Goal: Transaction & Acquisition: Purchase product/service

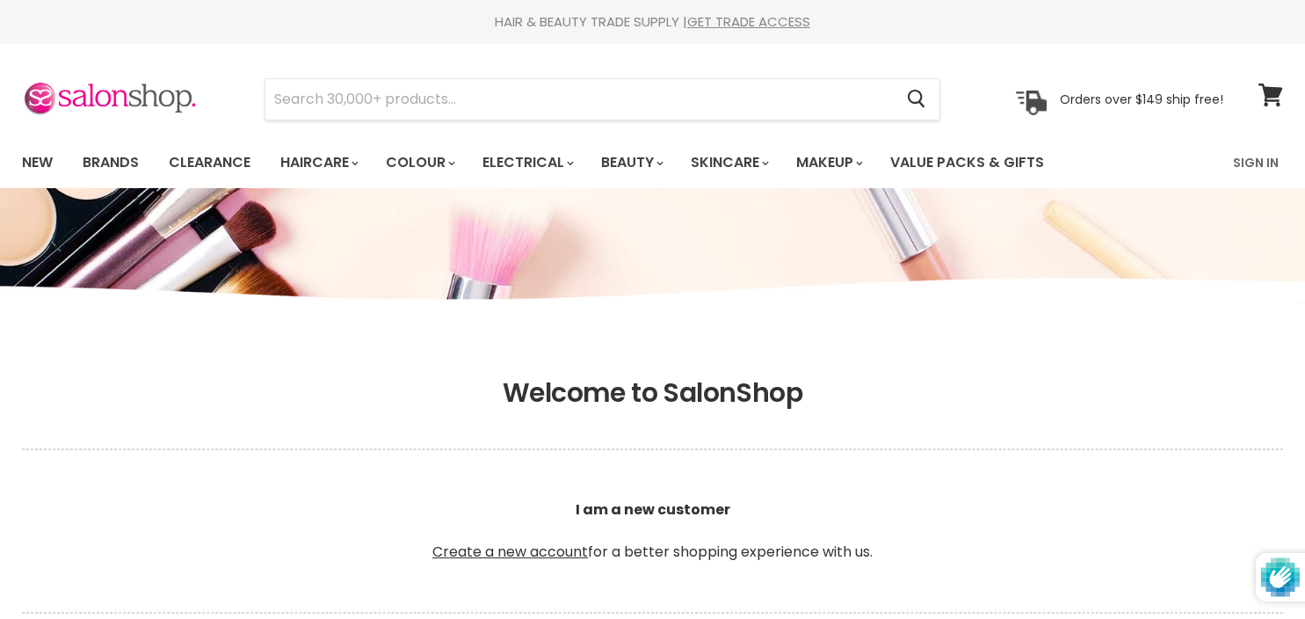
scroll to position [665, 0]
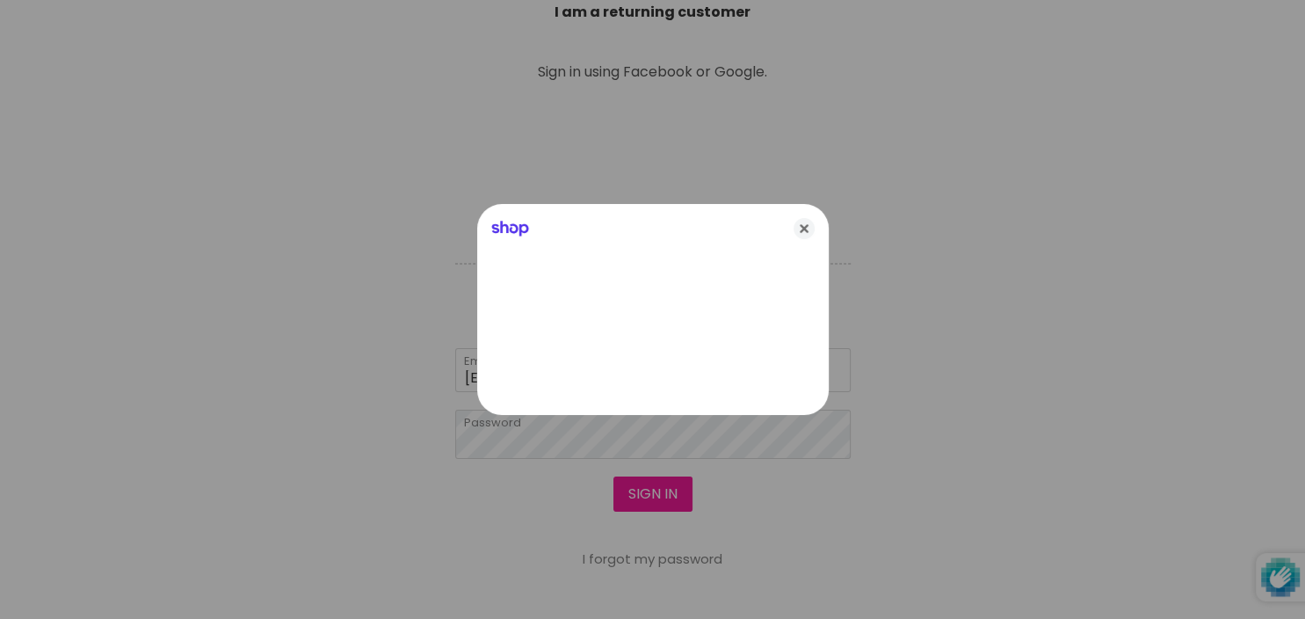
click at [657, 498] on div at bounding box center [652, 309] width 1305 height 619
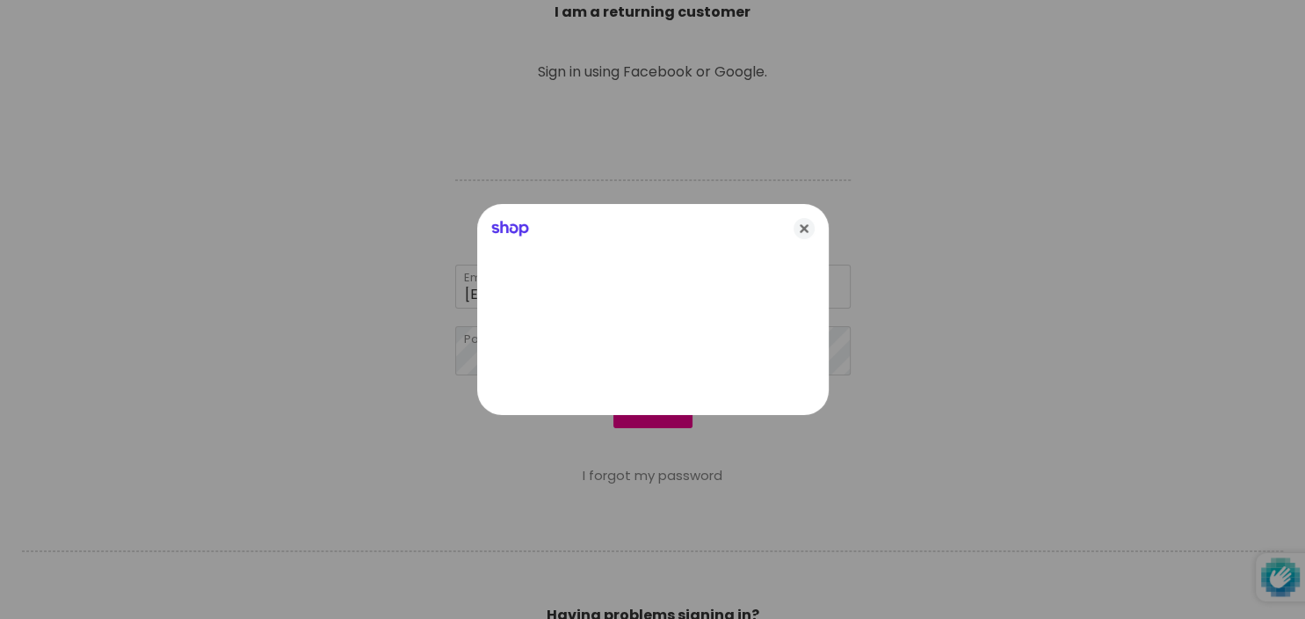
click at [803, 218] on div "Shop" at bounding box center [653, 225] width 352 height 42
click at [807, 227] on icon "Close" at bounding box center [804, 228] width 21 height 21
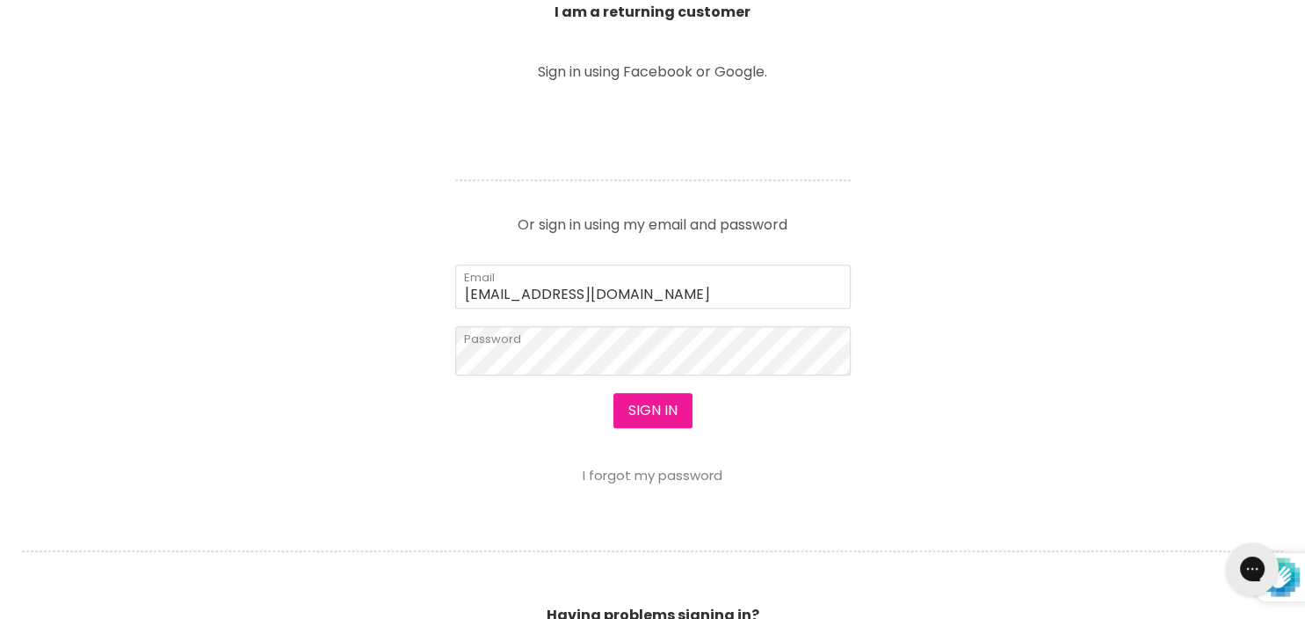
click at [655, 418] on button "Sign in" at bounding box center [653, 410] width 79 height 35
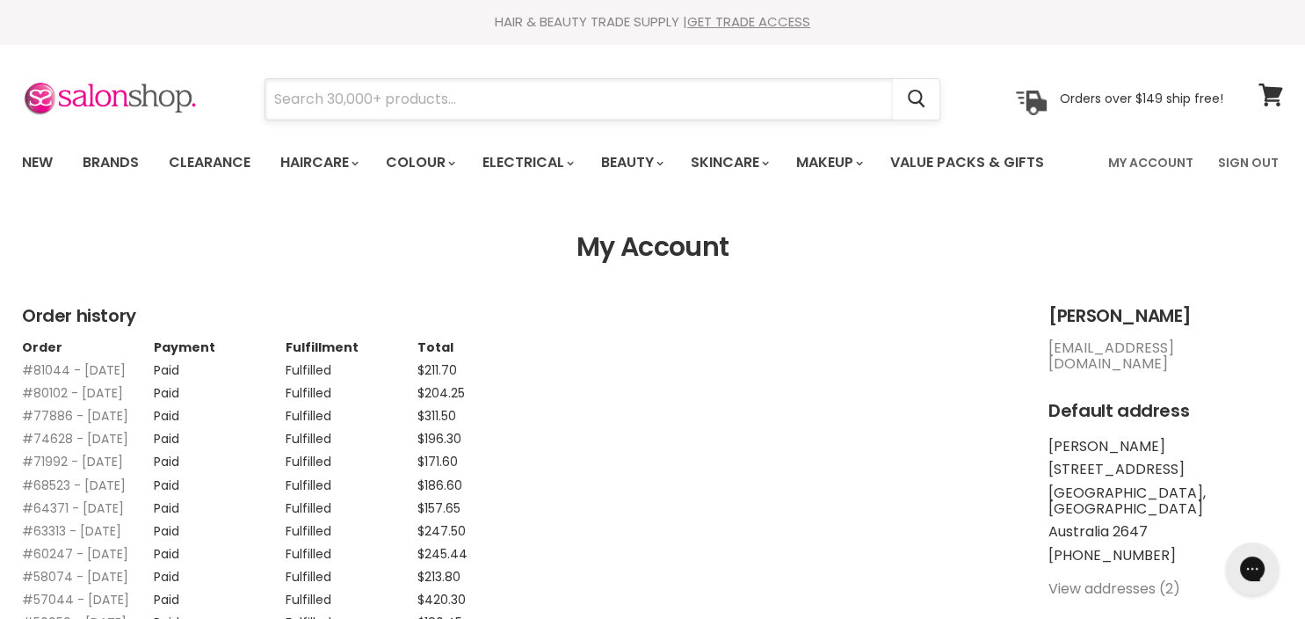
click at [391, 92] on input "Search" at bounding box center [579, 99] width 628 height 40
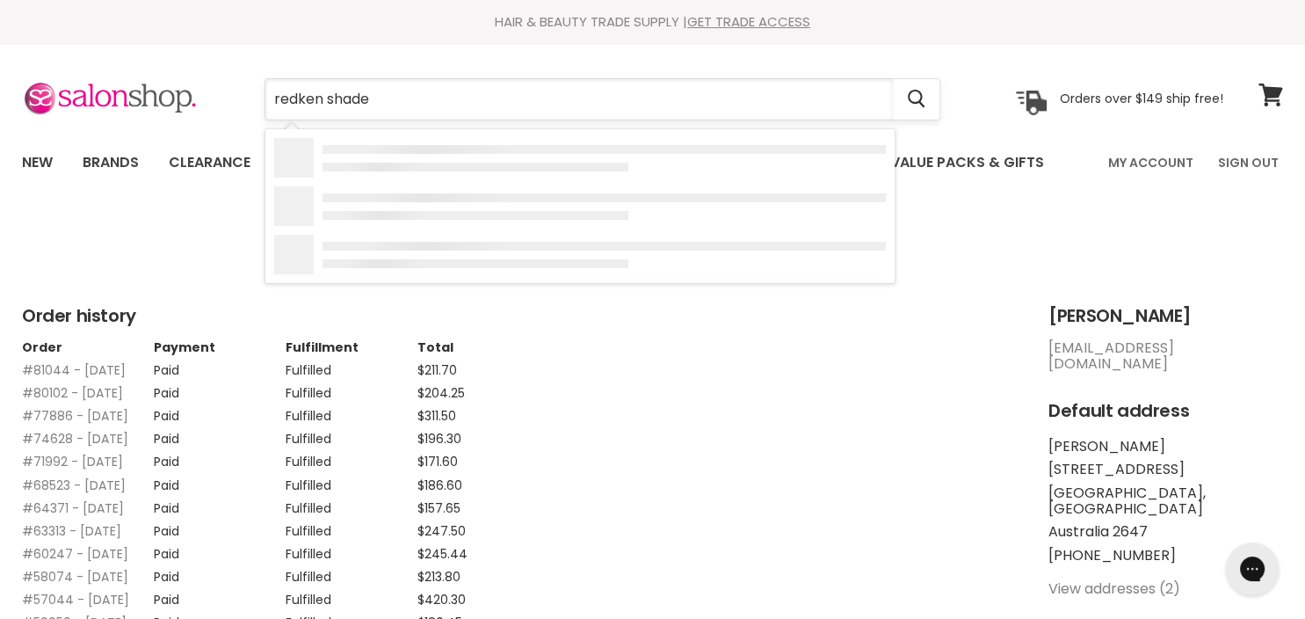
type input "redken shades"
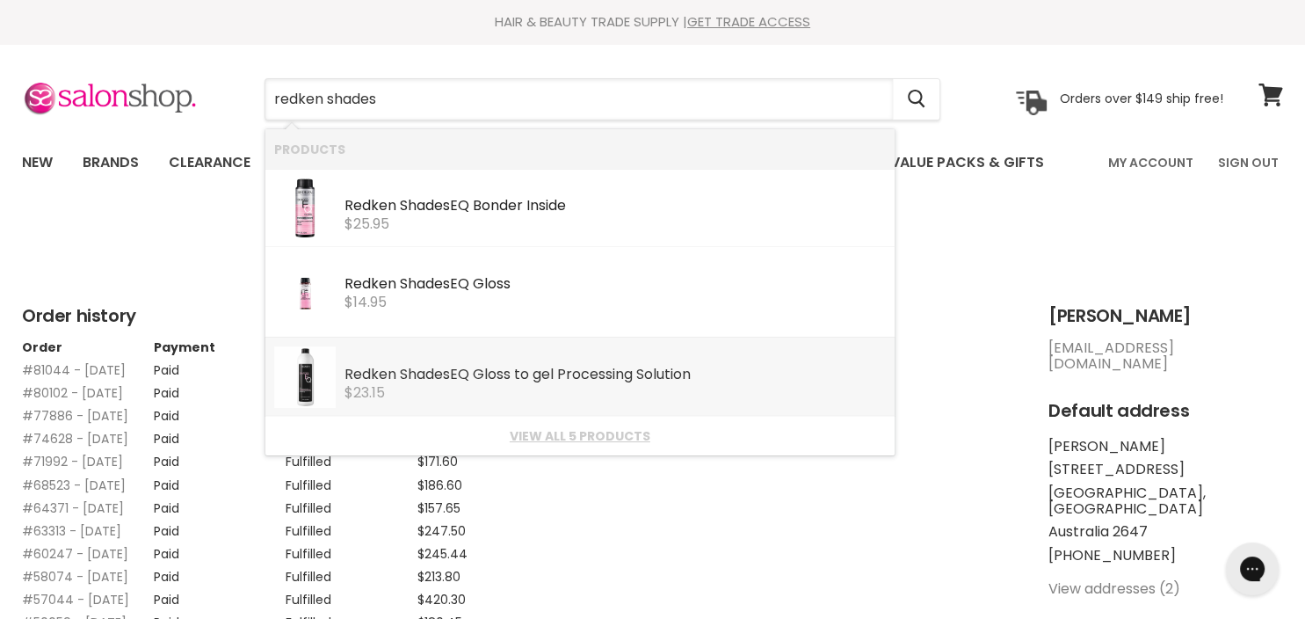
click at [415, 381] on b "Shades" at bounding box center [425, 374] width 50 height 20
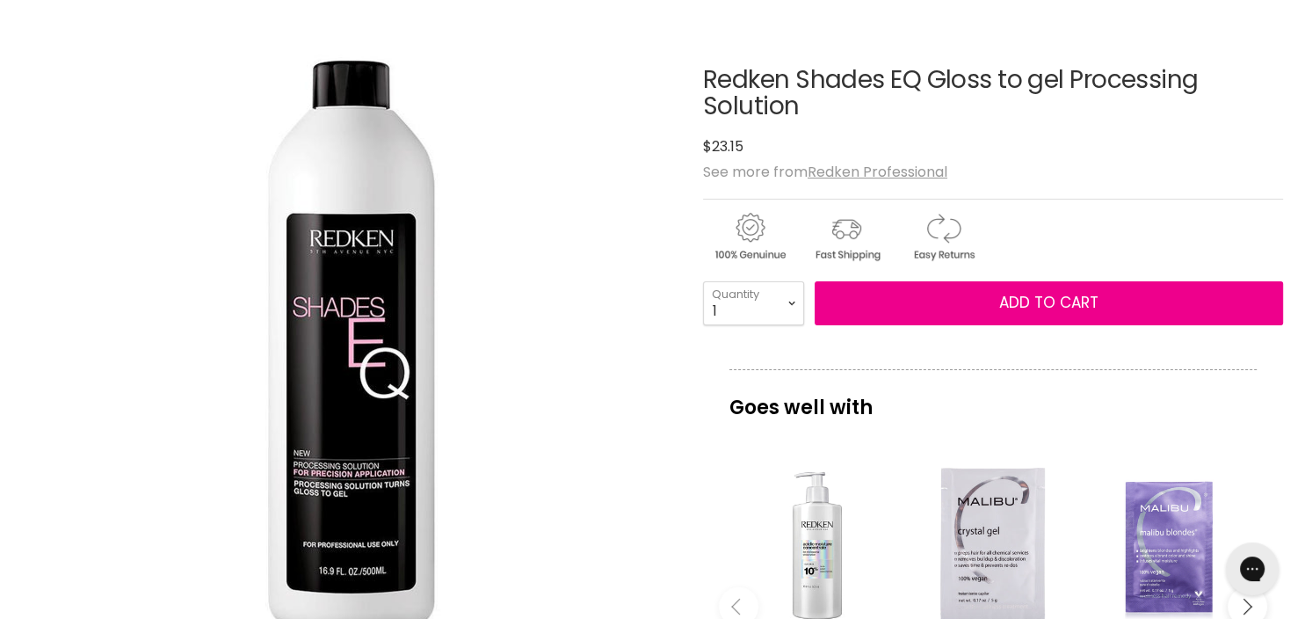
scroll to position [95, 0]
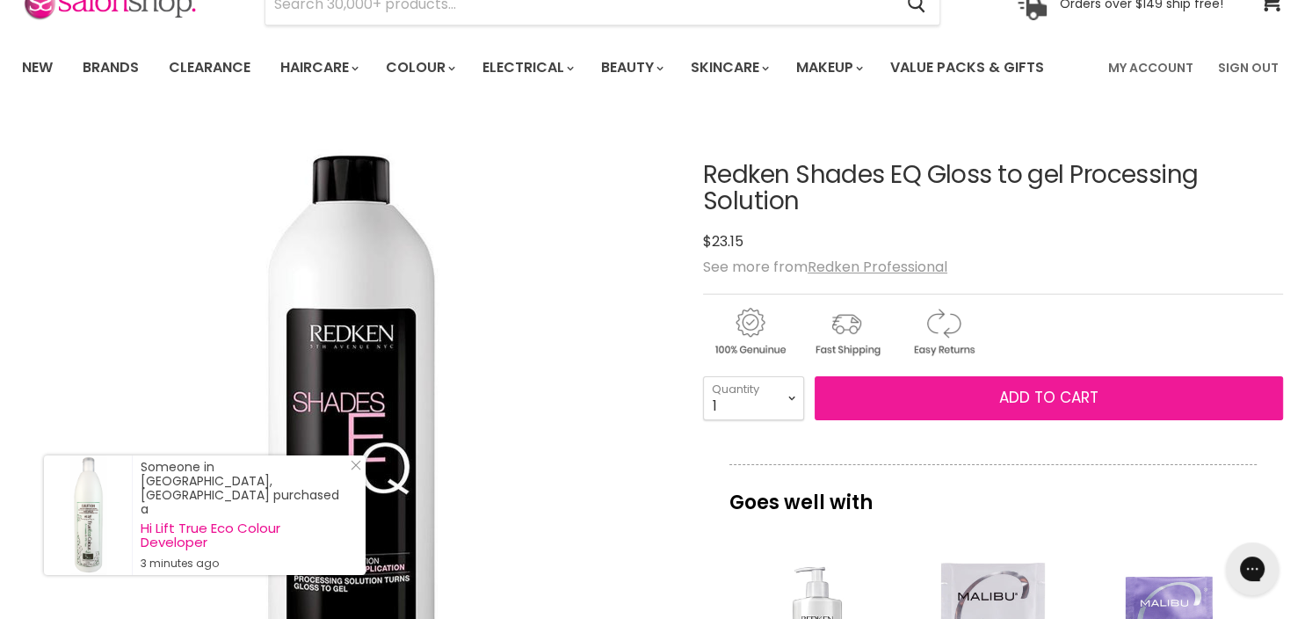
click at [1025, 397] on span "Add to cart" at bounding box center [1048, 397] width 99 height 21
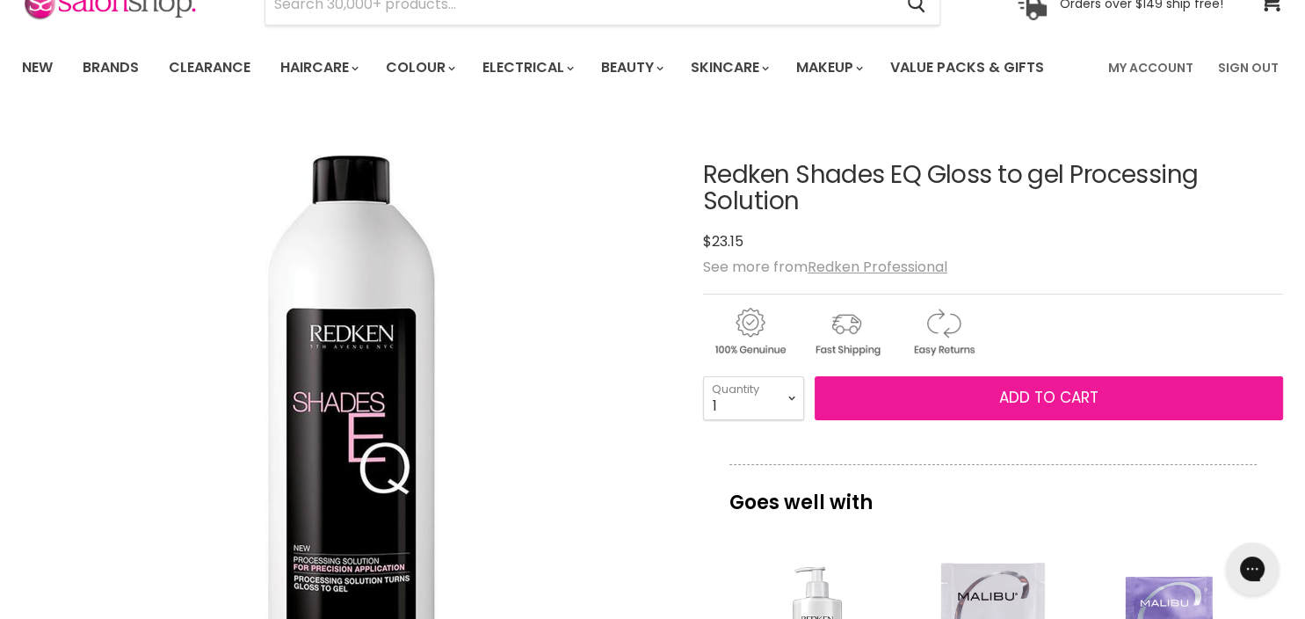
click at [997, 406] on button "Add to cart" at bounding box center [1049, 398] width 469 height 44
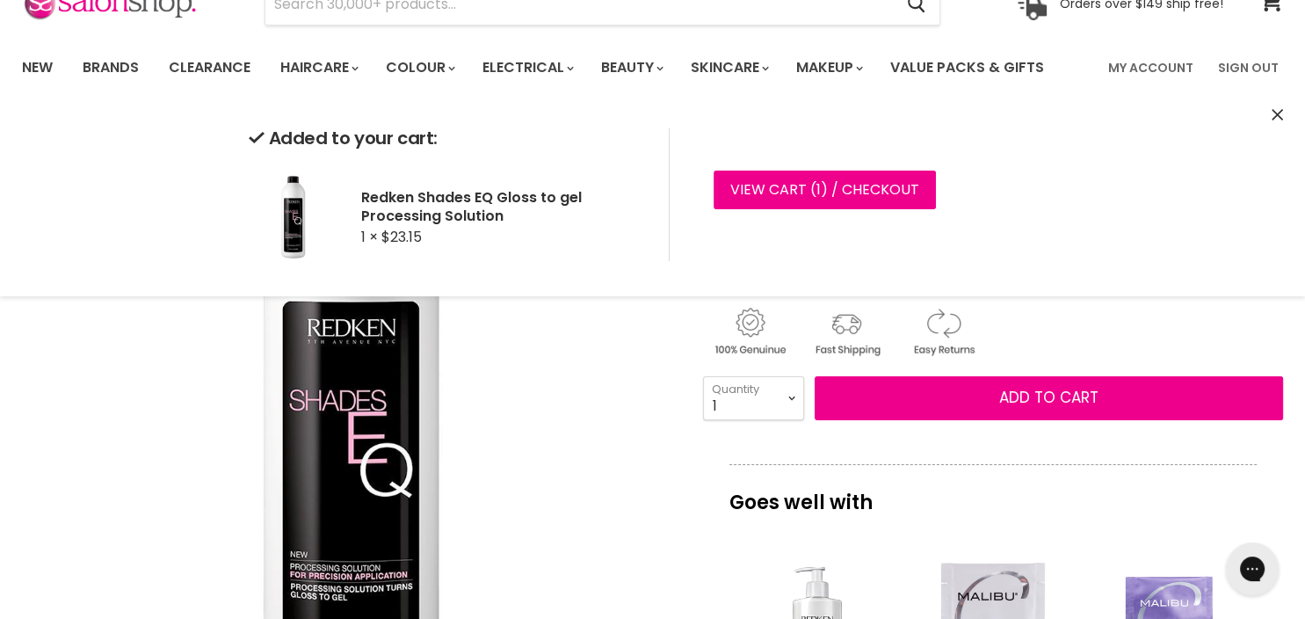
click at [598, 333] on img "Redken Shades EQ Gloss to gel Processing Solution image. Click or Scroll to Zoo…" at bounding box center [347, 443] width 650 height 650
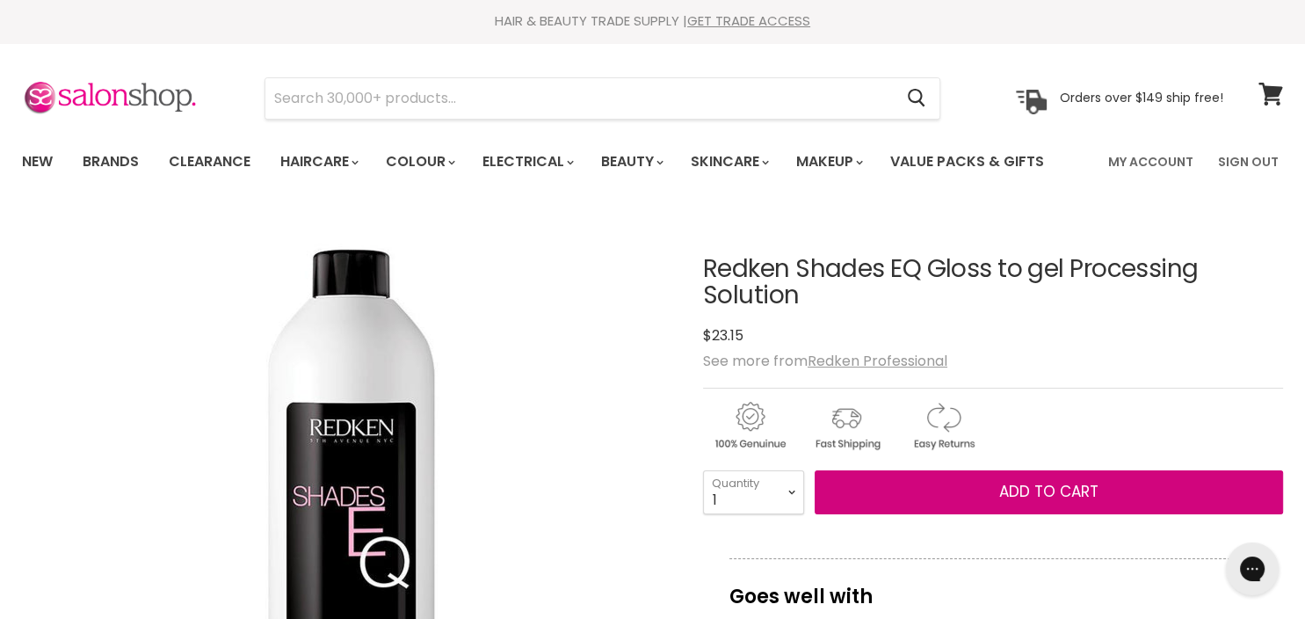
scroll to position [0, 0]
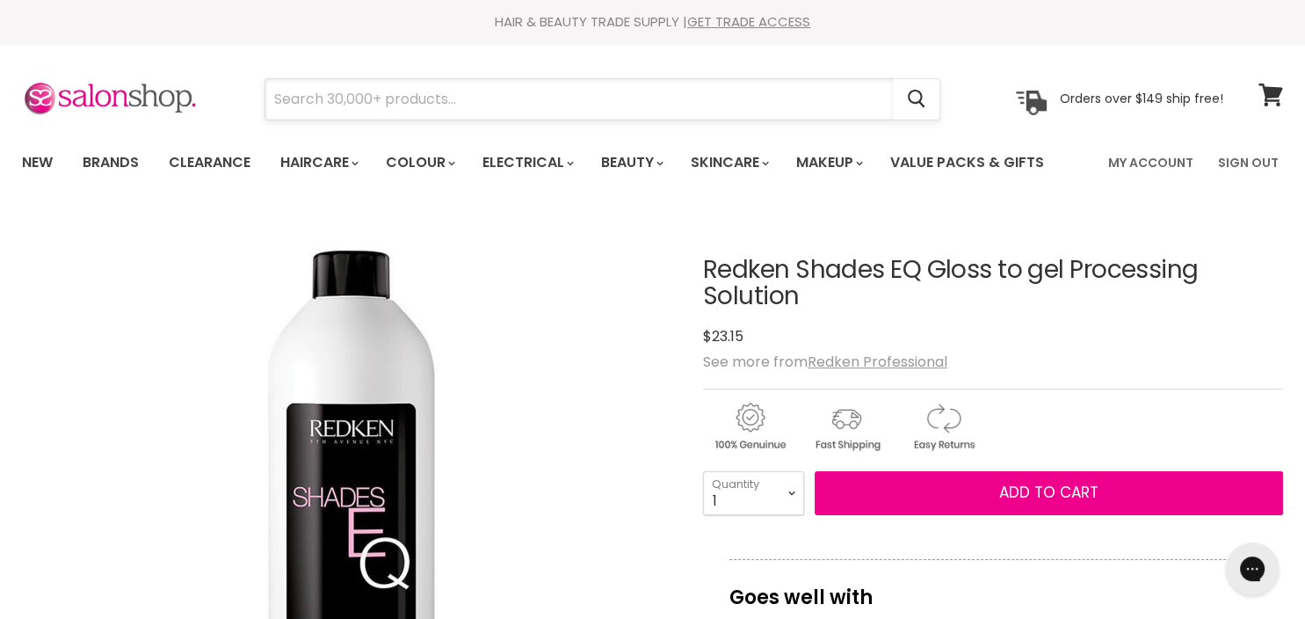
click at [392, 95] on input "Search" at bounding box center [579, 99] width 628 height 40
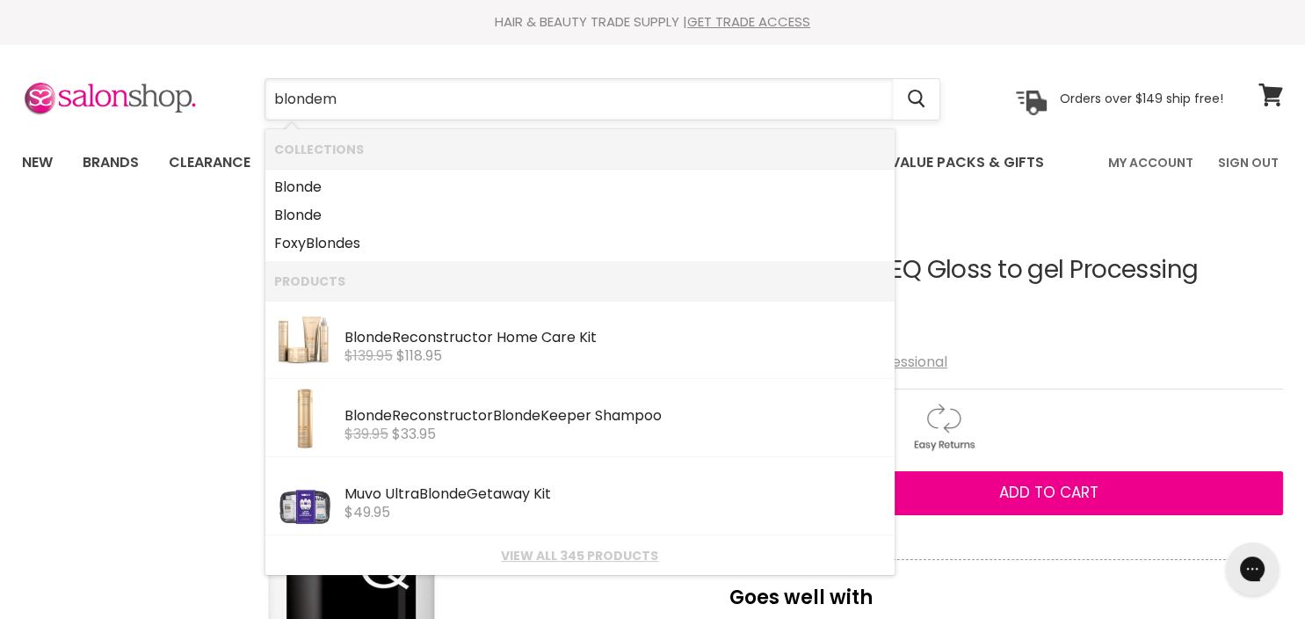
type input "blondeme"
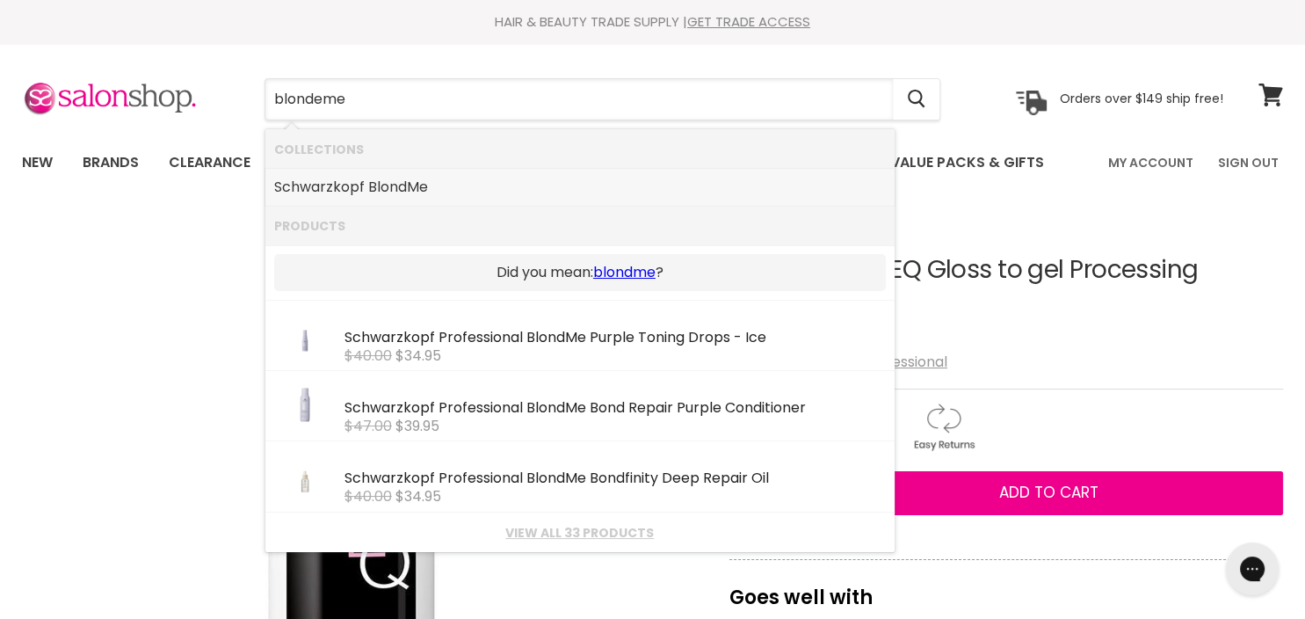
click at [392, 182] on link "Schwarzkopf BlondMe" at bounding box center [580, 187] width 612 height 28
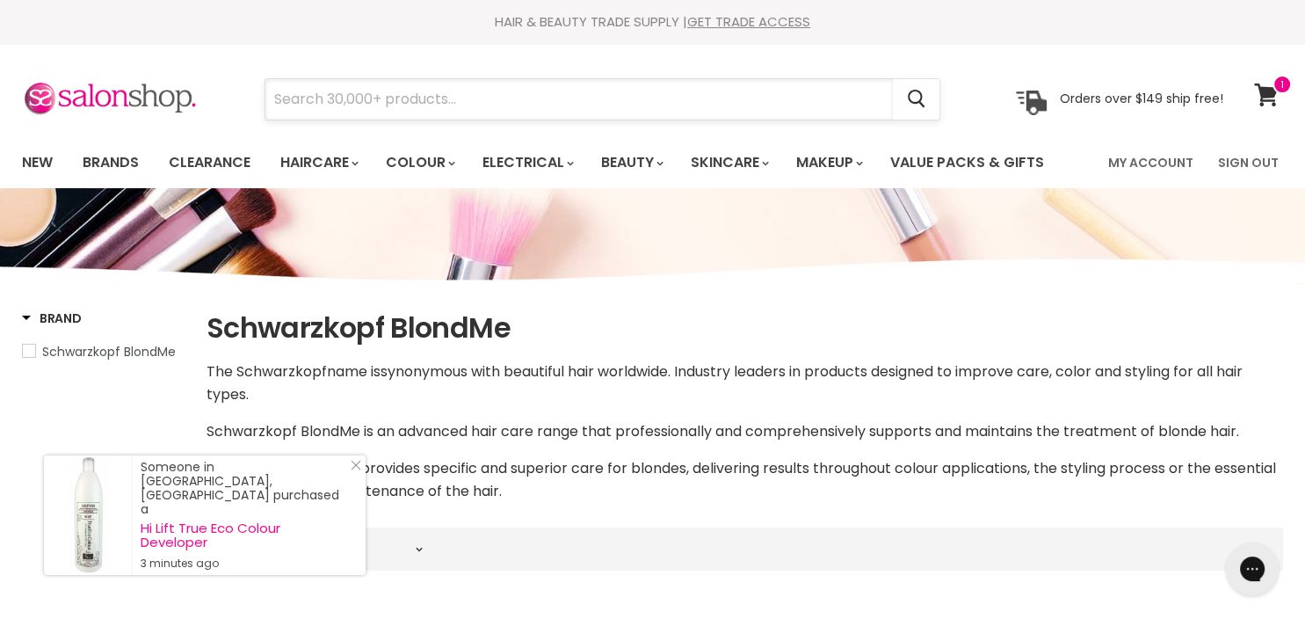
click at [352, 89] on input "Search" at bounding box center [579, 99] width 628 height 40
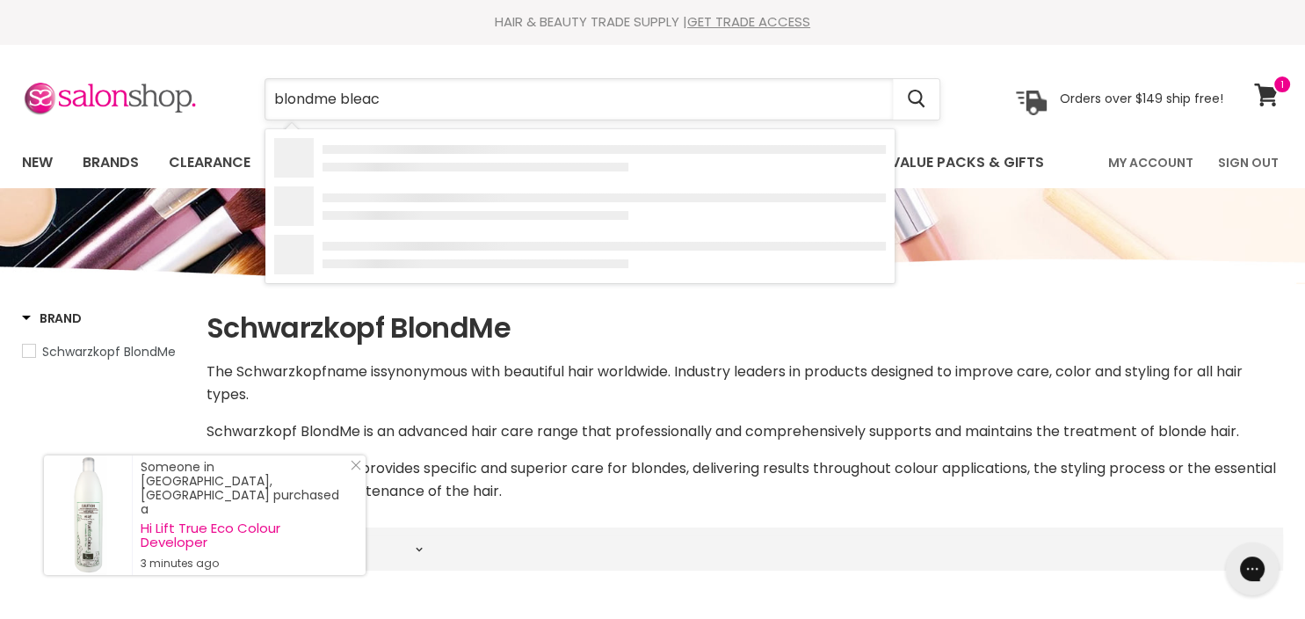
type input "blondme bleach"
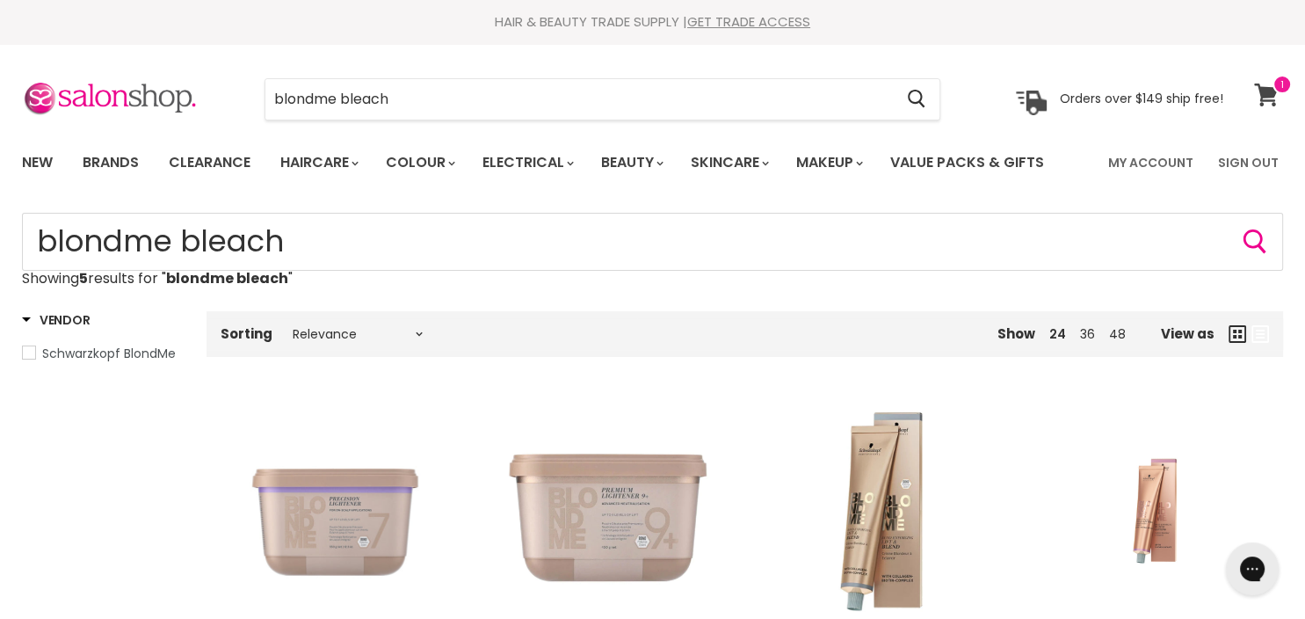
click at [1271, 91] on icon at bounding box center [1266, 95] width 24 height 23
